Goal: Transaction & Acquisition: Purchase product/service

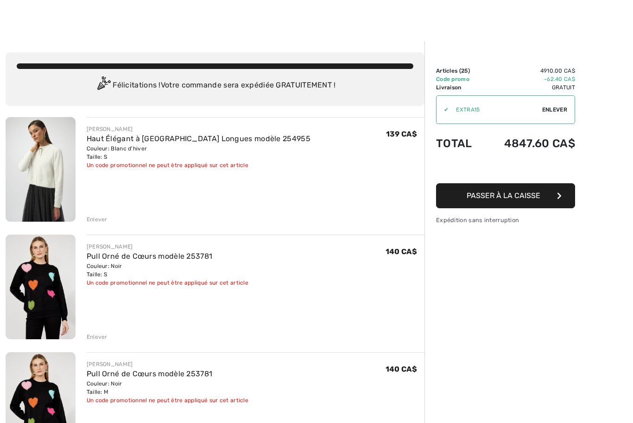
scroll to position [9, 0]
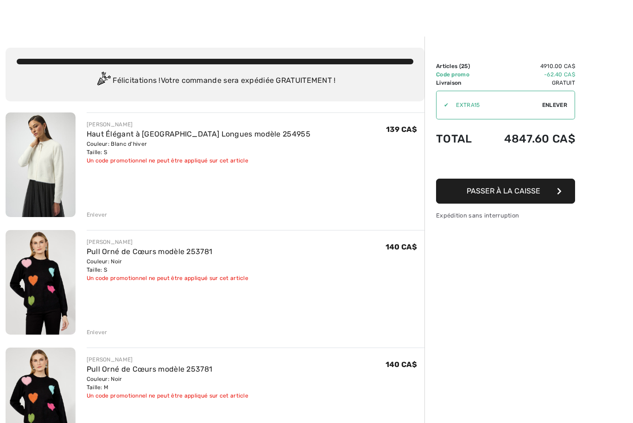
click at [99, 219] on div "Enlever" at bounding box center [97, 215] width 21 height 8
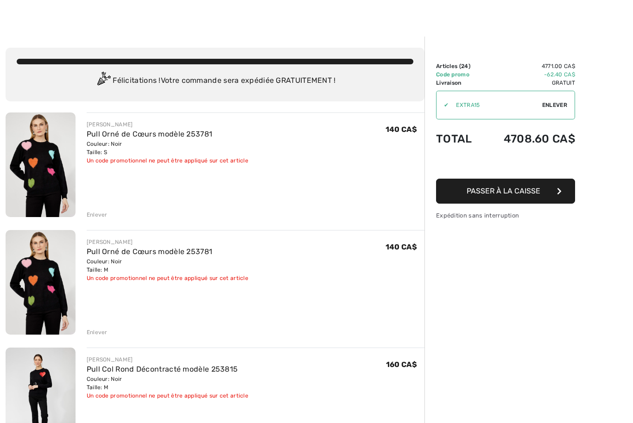
click at [98, 333] on div "Enlever" at bounding box center [97, 332] width 21 height 8
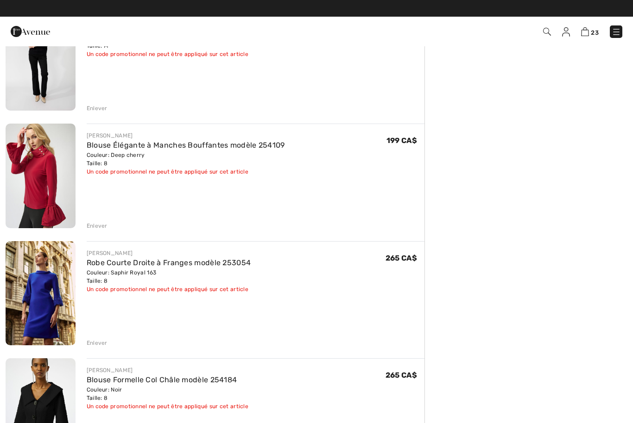
scroll to position [233, 0]
click at [99, 226] on div "Enlever" at bounding box center [97, 226] width 21 height 8
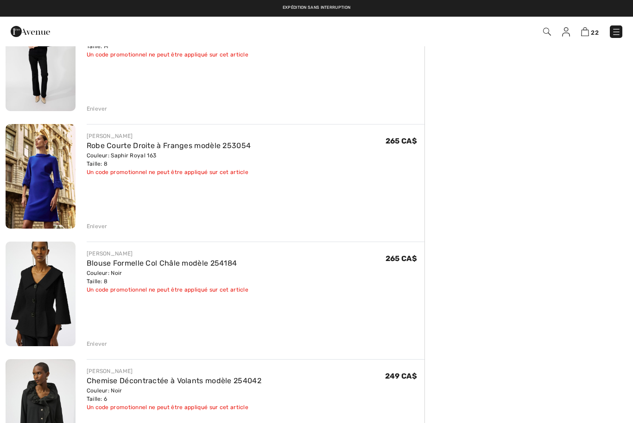
click at [101, 227] on div "Enlever" at bounding box center [97, 226] width 21 height 8
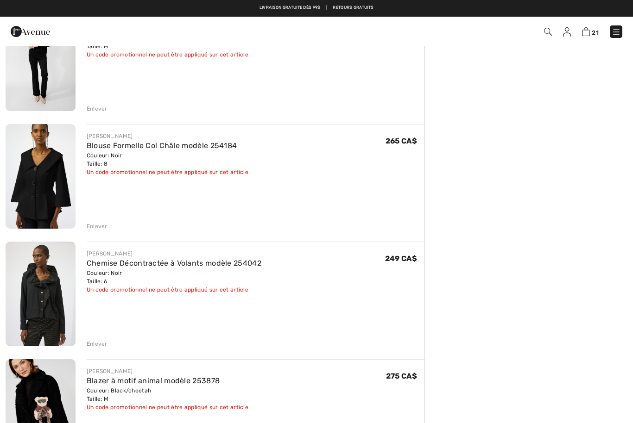
click at [98, 230] on div "Enlever" at bounding box center [97, 226] width 21 height 8
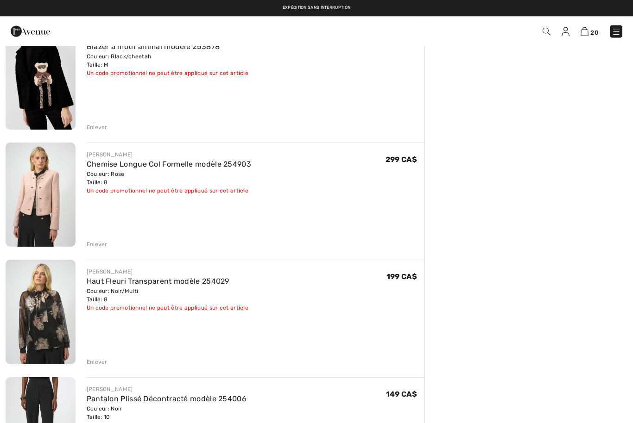
click at [98, 245] on div "Enlever" at bounding box center [97, 245] width 21 height 8
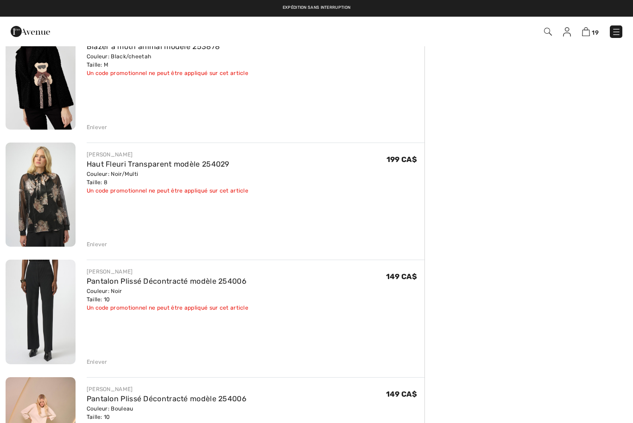
click at [99, 243] on div "Enlever" at bounding box center [97, 244] width 21 height 8
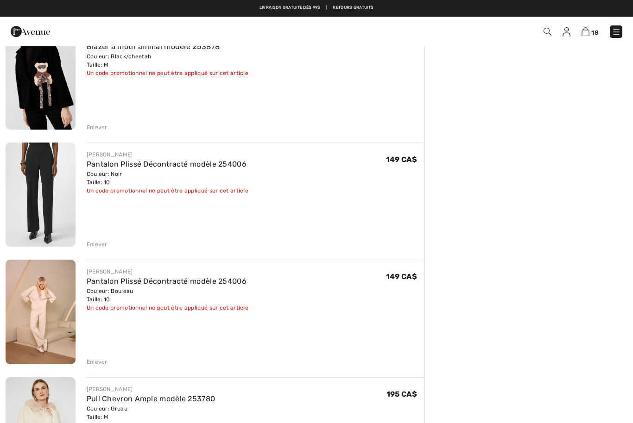
click at [98, 244] on div "Enlever" at bounding box center [97, 244] width 21 height 8
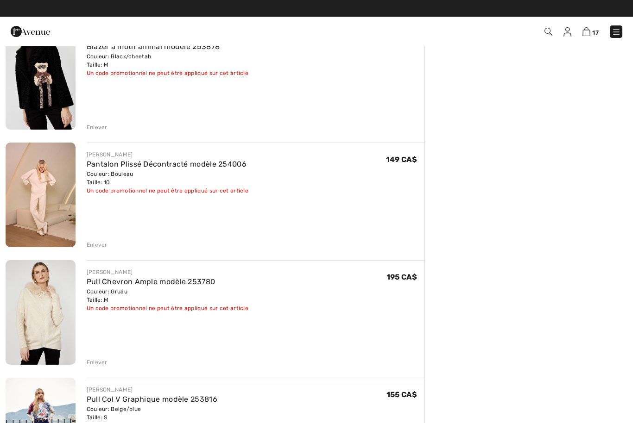
click at [100, 246] on div "Enlever" at bounding box center [97, 245] width 21 height 8
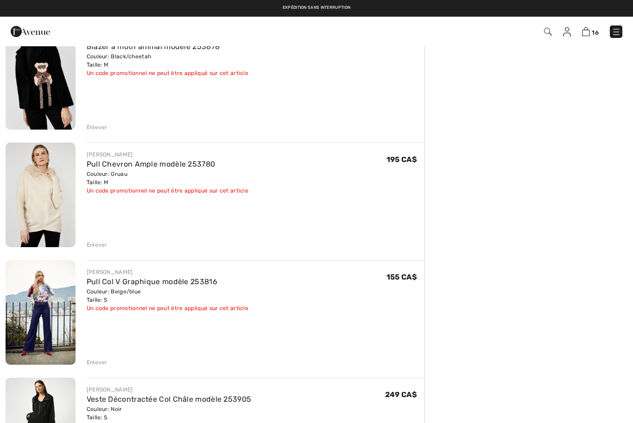
click at [161, 282] on link "Pull Col V Graphique modèle 253816" at bounding box center [152, 281] width 131 height 9
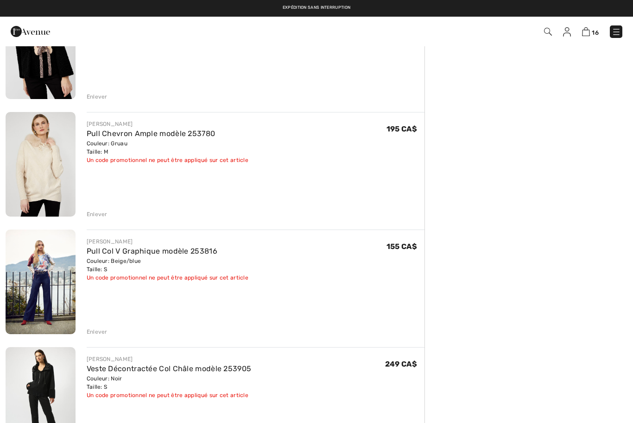
click at [95, 332] on div "Enlever" at bounding box center [97, 332] width 21 height 8
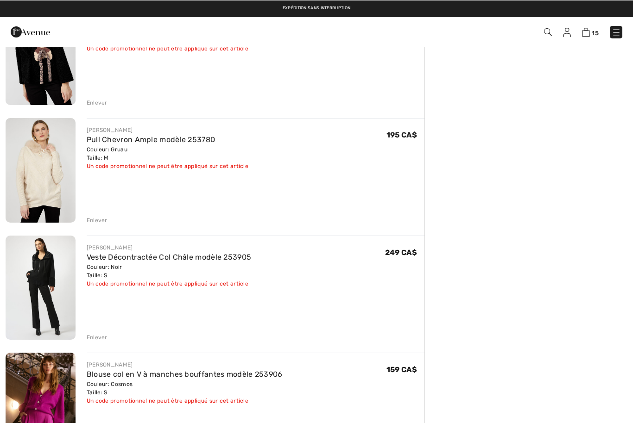
click at [194, 322] on div "JOSEPH RIBKOFF Veste Décontractée Col Châle modèle 253905 Couleur: Noir Taille:…" at bounding box center [256, 288] width 338 height 107
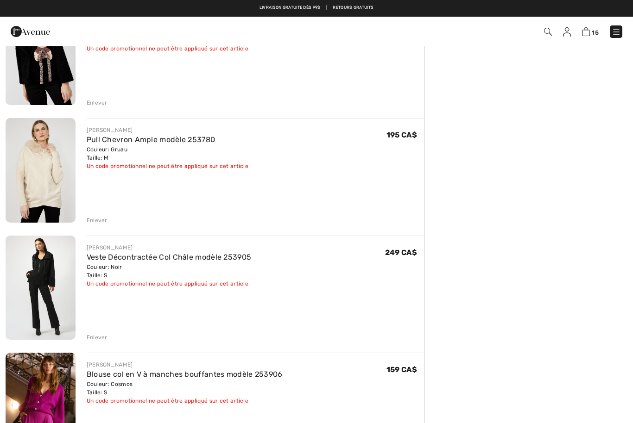
click at [172, 259] on link "Veste Décontractée Col Châle modèle 253905" at bounding box center [169, 257] width 165 height 9
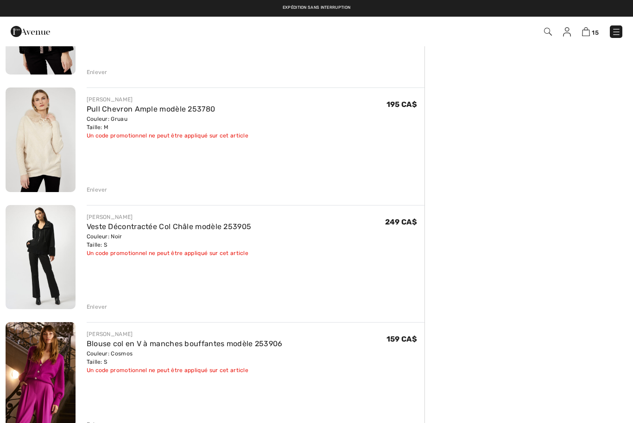
click at [94, 308] on div "Enlever" at bounding box center [97, 307] width 21 height 8
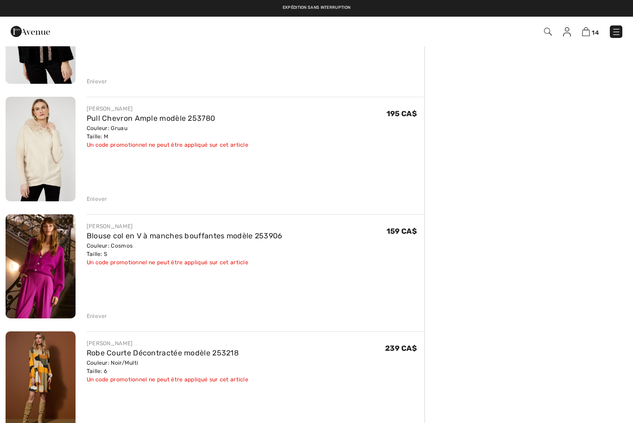
scroll to position [494, 0]
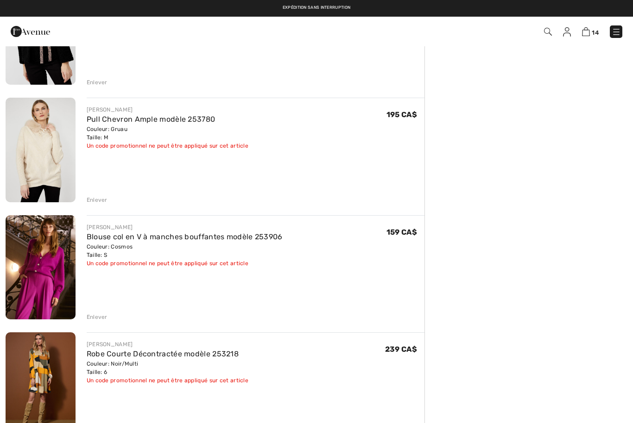
click at [102, 319] on div "Enlever" at bounding box center [97, 317] width 21 height 8
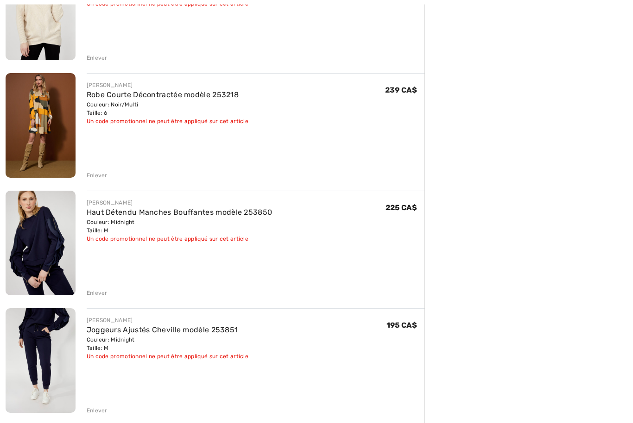
click at [97, 292] on div "Enlever" at bounding box center [97, 293] width 21 height 8
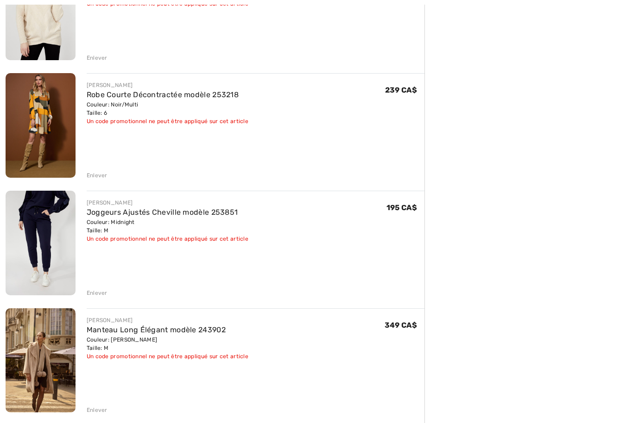
click at [102, 293] on div "Enlever" at bounding box center [97, 293] width 21 height 8
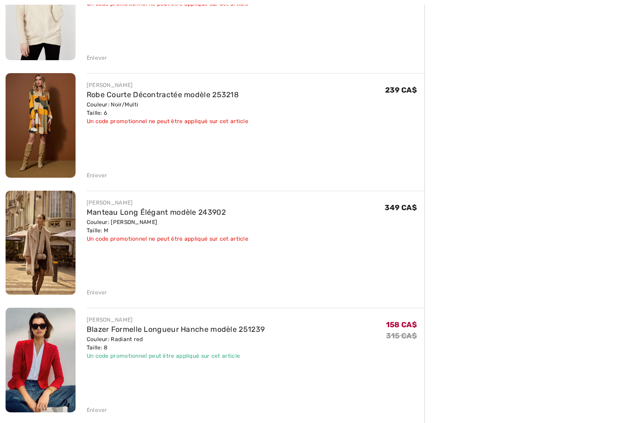
click at [98, 290] on div "Enlever" at bounding box center [97, 293] width 21 height 8
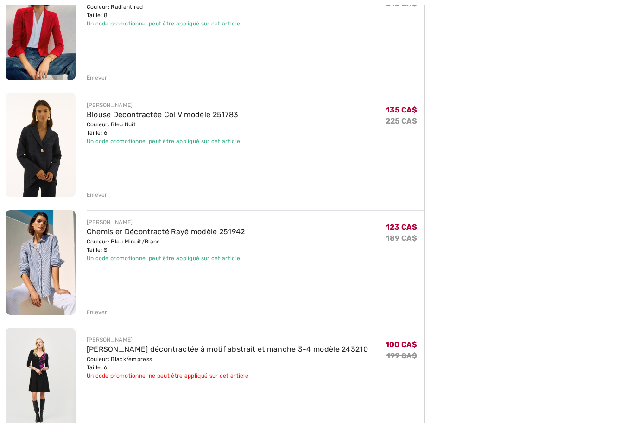
scroll to position [852, 0]
click at [100, 312] on div "Enlever" at bounding box center [97, 312] width 21 height 8
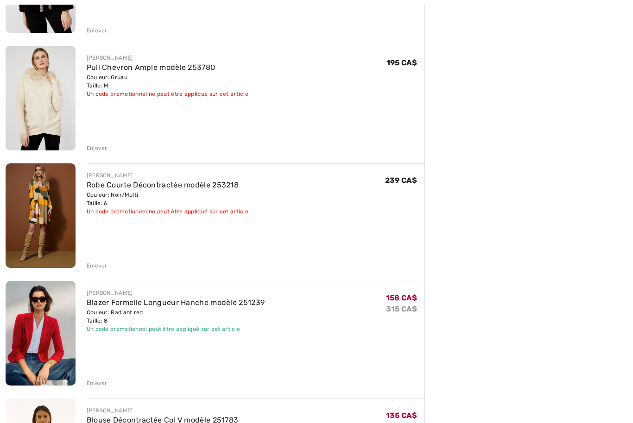
scroll to position [547, 0]
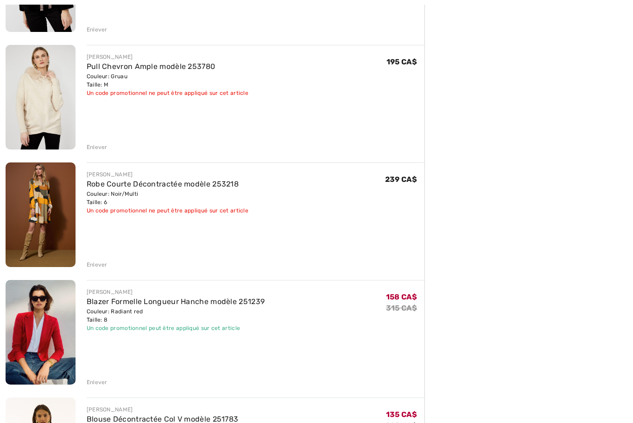
click at [100, 268] on div "Enlever" at bounding box center [97, 265] width 21 height 8
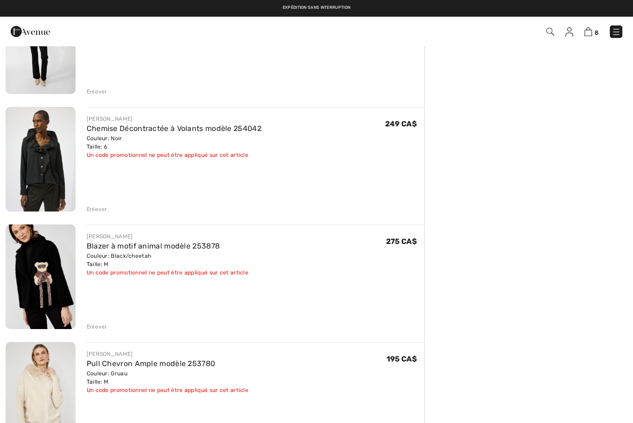
scroll to position [246, 0]
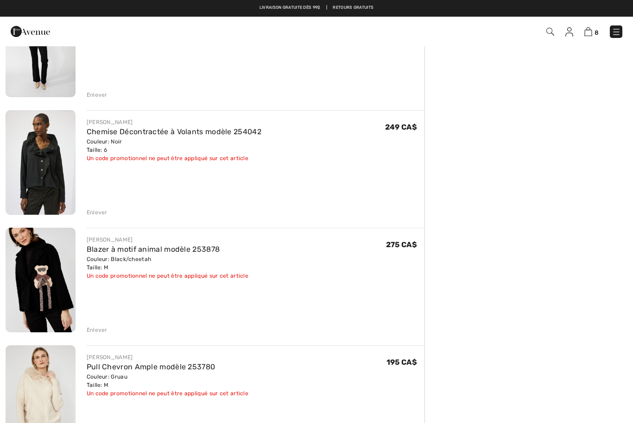
click at [98, 331] on div "Enlever" at bounding box center [97, 330] width 21 height 8
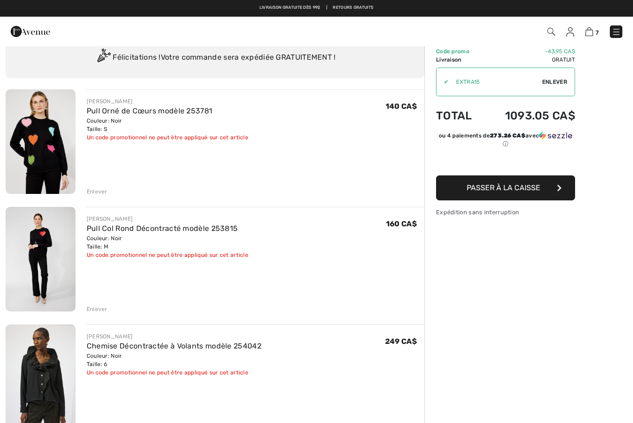
scroll to position [0, 0]
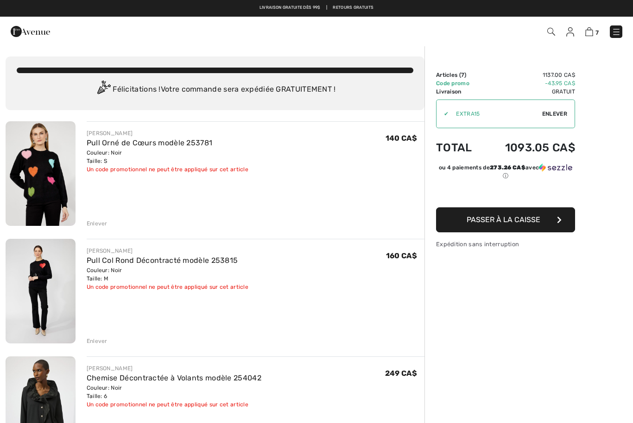
click at [167, 260] on link "Pull Col Rond Décontracté modèle 253815" at bounding box center [162, 260] width 151 height 9
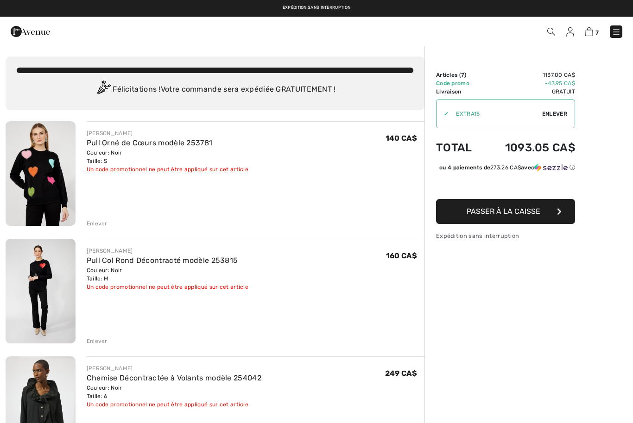
click at [181, 143] on link "Pull Orné de Cœurs modèle 253781" at bounding box center [150, 142] width 126 height 9
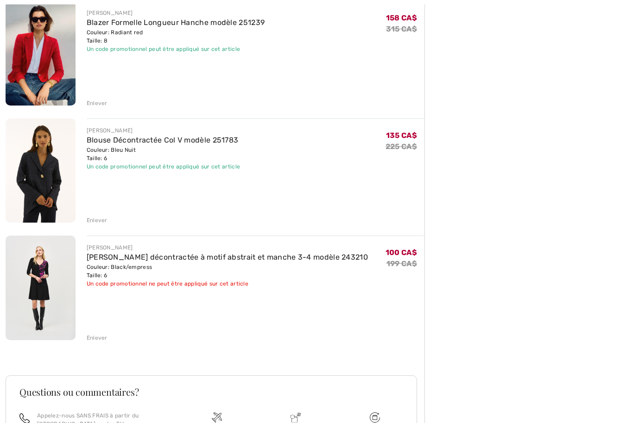
scroll to position [591, 0]
click at [100, 332] on div "Enlever" at bounding box center [256, 337] width 338 height 10
click at [99, 334] on div "Enlever" at bounding box center [97, 338] width 21 height 8
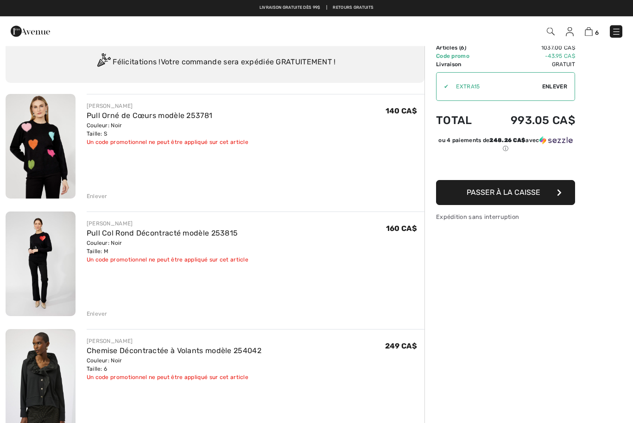
scroll to position [0, 0]
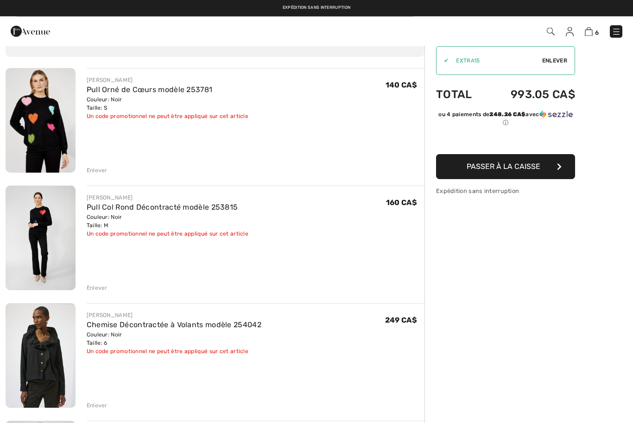
click at [94, 170] on div "Enlever" at bounding box center [97, 171] width 21 height 8
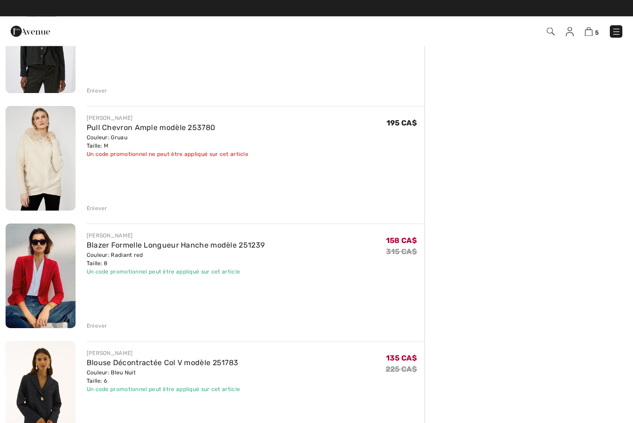
scroll to position [251, 0]
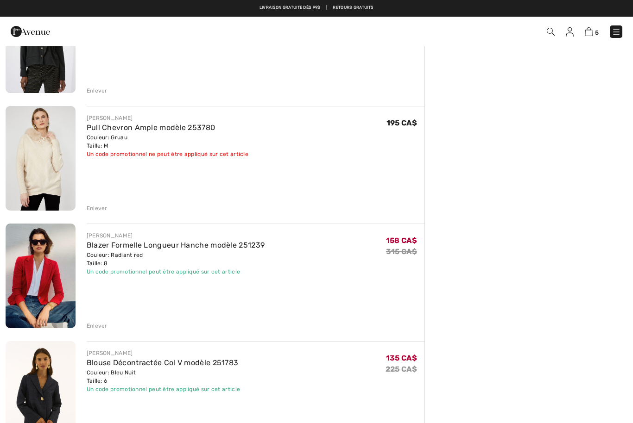
click at [94, 212] on div "Enlever" at bounding box center [97, 208] width 21 height 8
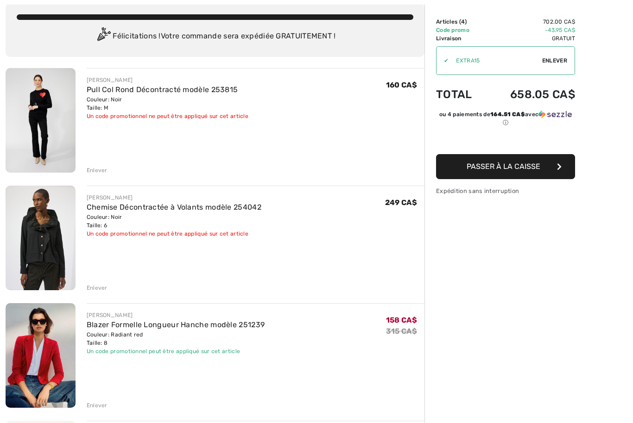
scroll to position [53, 0]
click at [95, 290] on div "Enlever" at bounding box center [97, 288] width 21 height 8
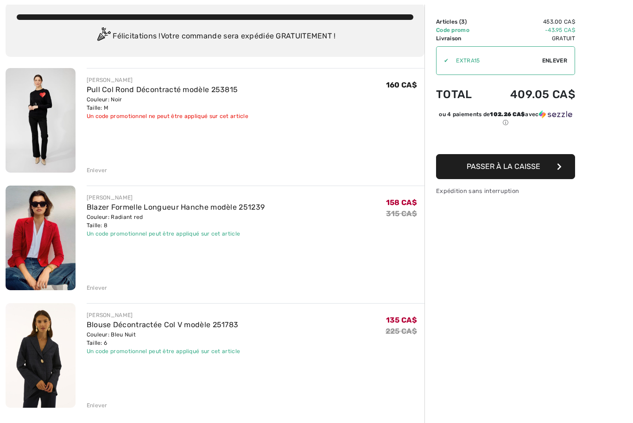
click at [96, 170] on div "Enlever" at bounding box center [97, 170] width 21 height 8
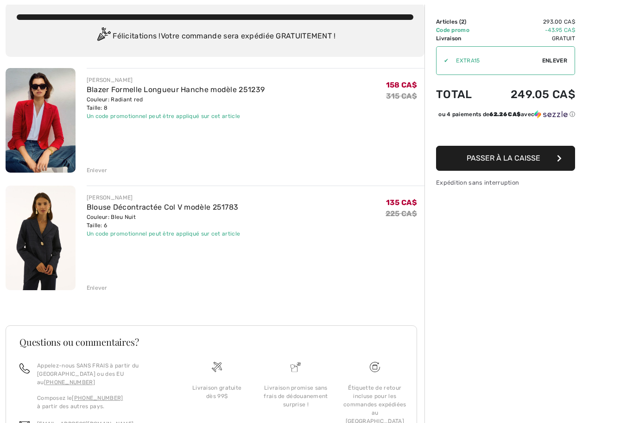
click at [100, 286] on div "Enlever" at bounding box center [97, 288] width 21 height 8
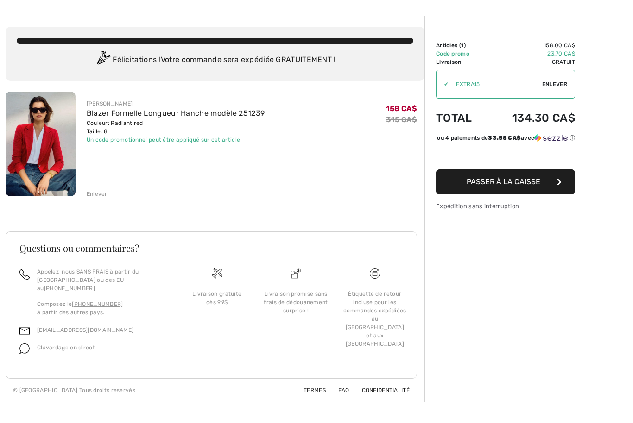
scroll to position [31, 0]
